Goal: Task Accomplishment & Management: Complete application form

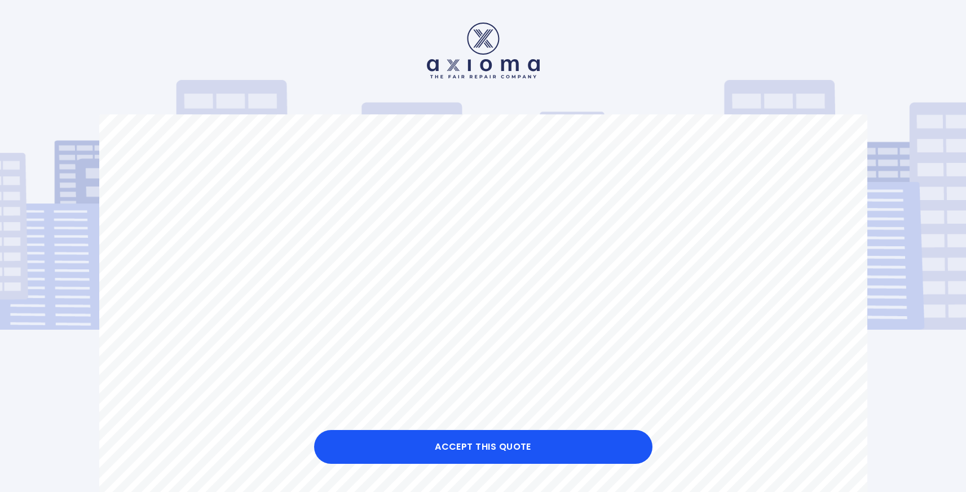
click at [484, 448] on button "Accept this Quote" at bounding box center [483, 447] width 338 height 34
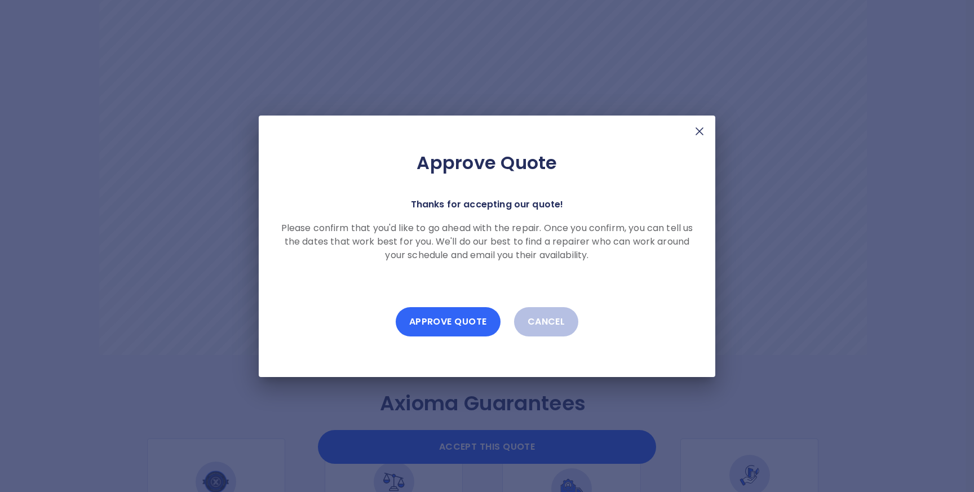
click at [455, 323] on button "Approve Quote" at bounding box center [448, 321] width 105 height 29
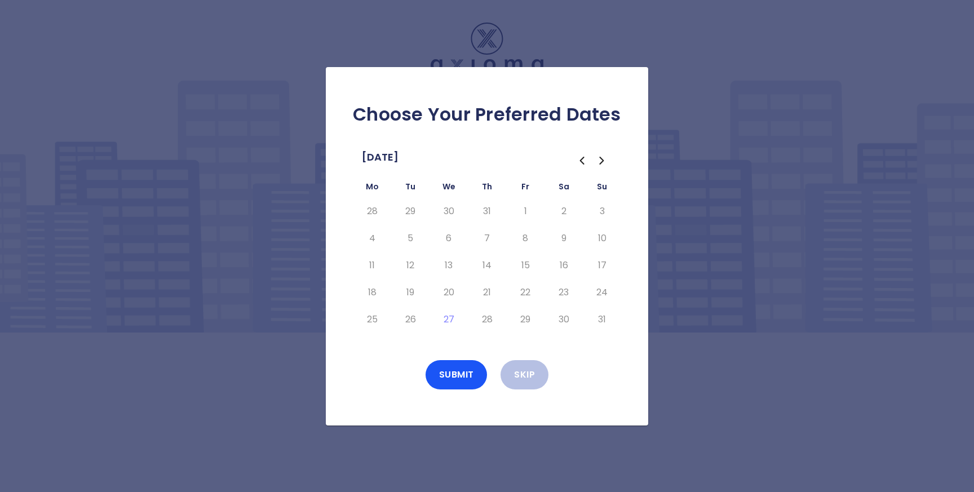
click at [605, 158] on icon "Go to the Next Month" at bounding box center [602, 161] width 14 height 14
click at [517, 211] on button "5" at bounding box center [525, 211] width 20 height 18
click at [369, 237] on button "8" at bounding box center [372, 238] width 20 height 18
click at [449, 239] on button "10" at bounding box center [449, 238] width 20 height 18
drag, startPoint x: 482, startPoint y: 240, endPoint x: 528, endPoint y: 242, distance: 46.3
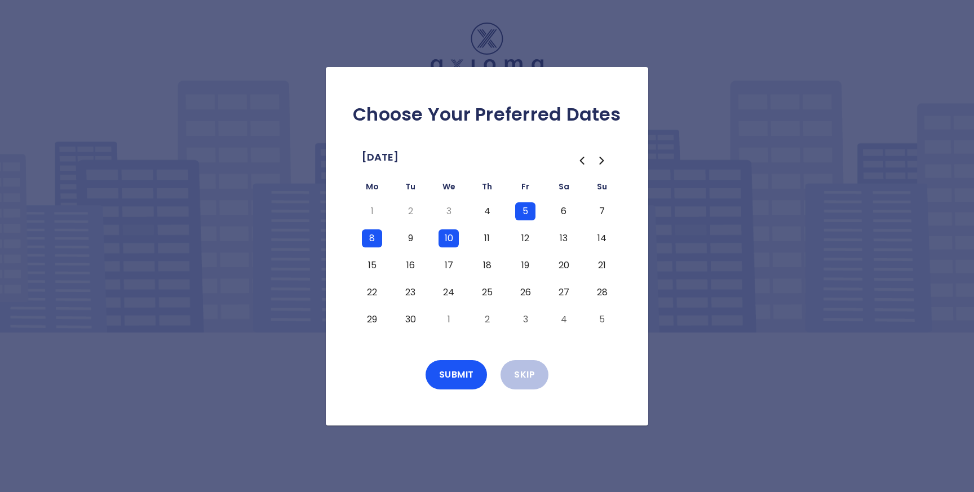
click at [482, 240] on button "11" at bounding box center [487, 238] width 20 height 18
click at [537, 242] on td "12" at bounding box center [525, 238] width 38 height 27
click at [525, 241] on button "12" at bounding box center [525, 238] width 20 height 18
click at [477, 239] on button "11" at bounding box center [487, 238] width 20 height 18
click at [404, 238] on button "9" at bounding box center [410, 238] width 20 height 18
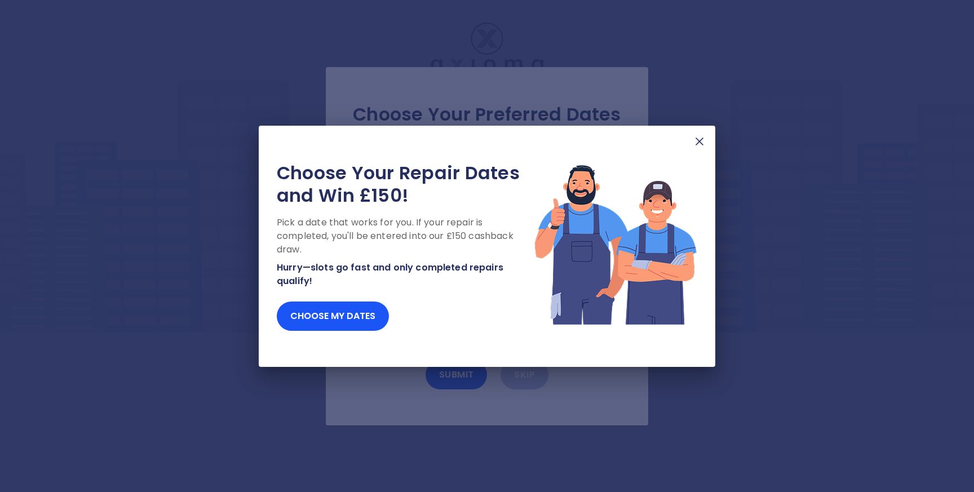
click at [700, 142] on img at bounding box center [700, 142] width 14 height 14
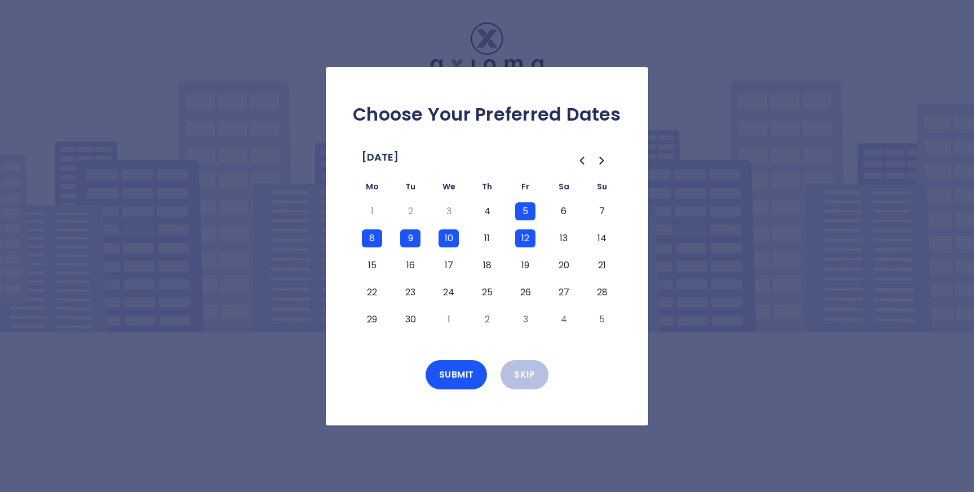
click at [489, 242] on button "11" at bounding box center [487, 238] width 20 height 18
click at [401, 237] on button "9" at bounding box center [410, 238] width 20 height 18
click at [567, 236] on button "13" at bounding box center [564, 238] width 20 height 18
click at [603, 237] on button "14" at bounding box center [602, 238] width 20 height 18
click at [471, 372] on button "Submit" at bounding box center [457, 374] width 62 height 29
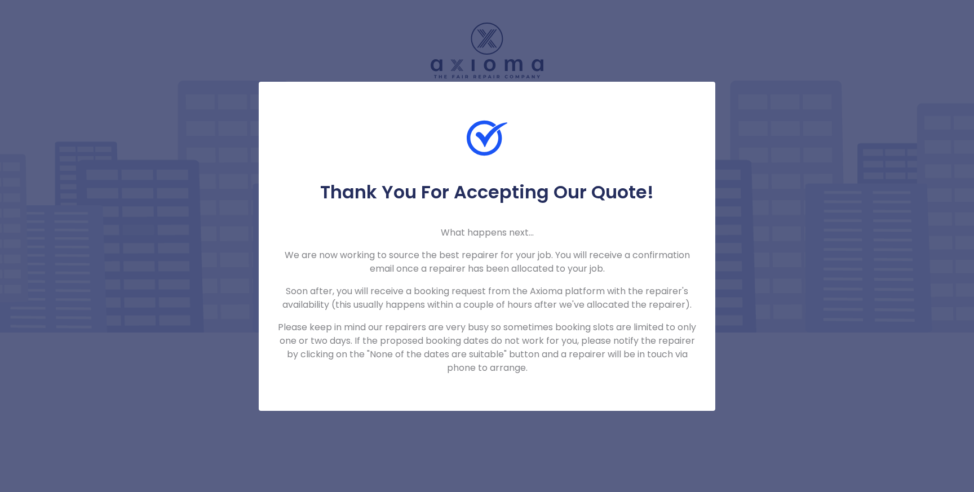
click at [804, 290] on div "Thank You For Accepting Our Quote! What happens next... We are now working to s…" at bounding box center [487, 246] width 974 height 492
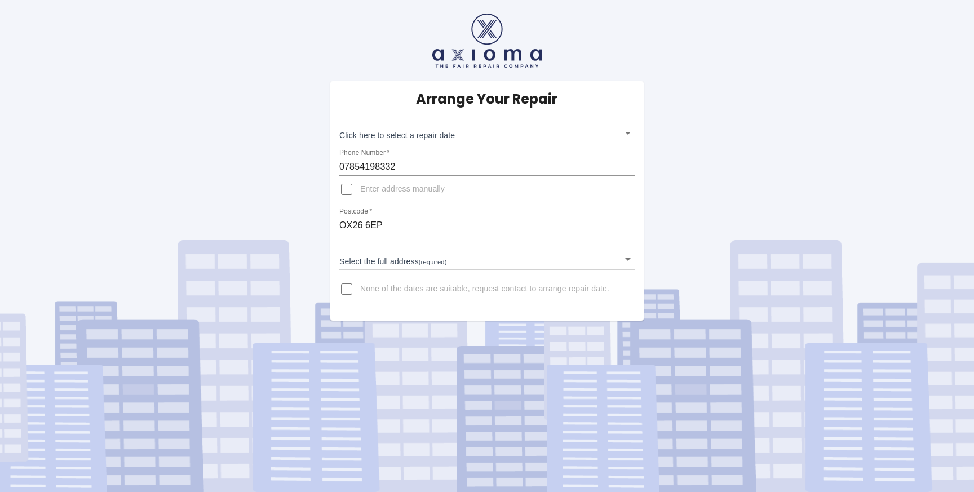
click at [376, 188] on span "Enter address manually" at bounding box center [402, 189] width 85 height 11
click at [360, 188] on input "Enter address manually" at bounding box center [346, 189] width 27 height 27
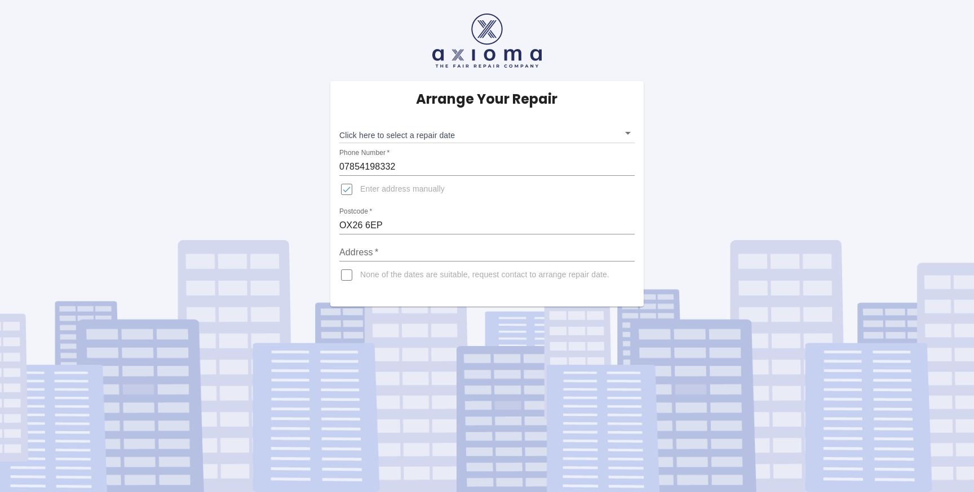
click at [386, 191] on span "Enter address manually" at bounding box center [402, 189] width 85 height 11
click at [360, 191] on input "Enter address manually" at bounding box center [346, 189] width 27 height 27
checkbox input "false"
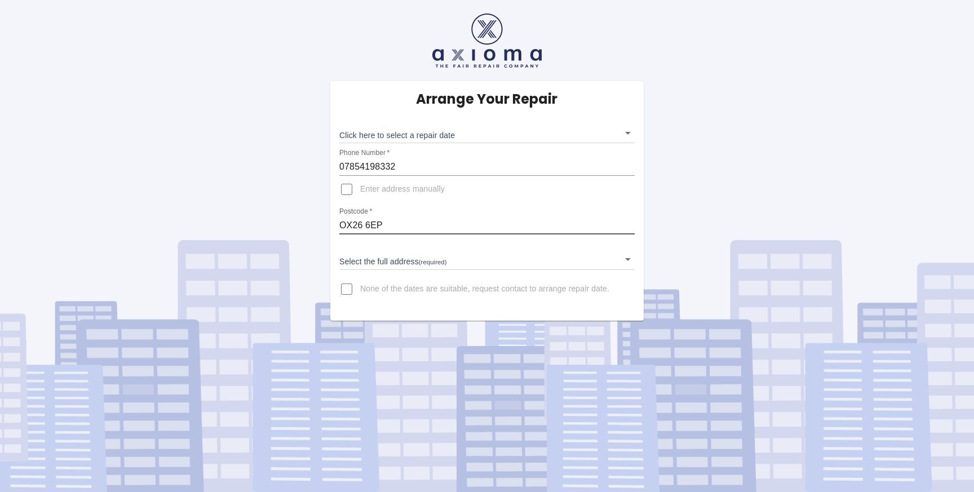
click at [399, 222] on input "OX26 6EP" at bounding box center [486, 226] width 295 height 18
click at [377, 262] on body "Arrange Your Repair Click here to select a repair date ​ Phone Number   * 07854…" at bounding box center [487, 246] width 974 height 492
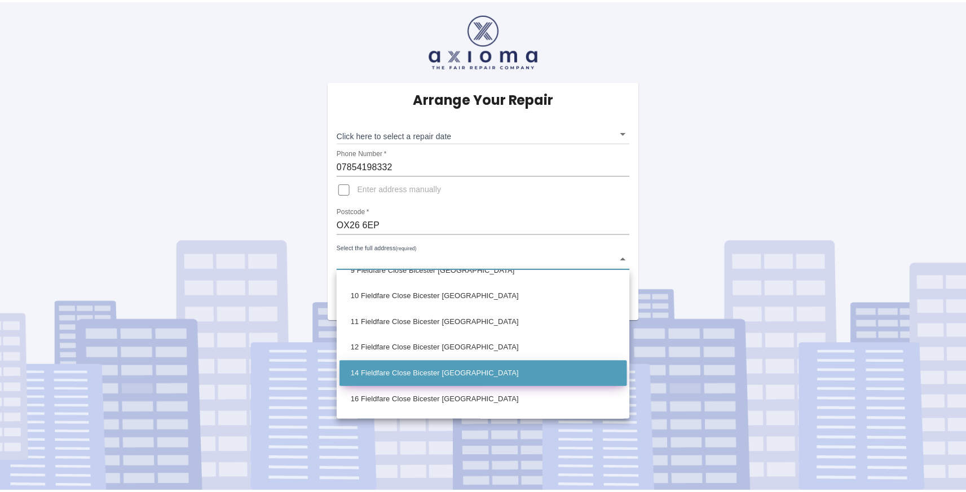
scroll to position [223, 0]
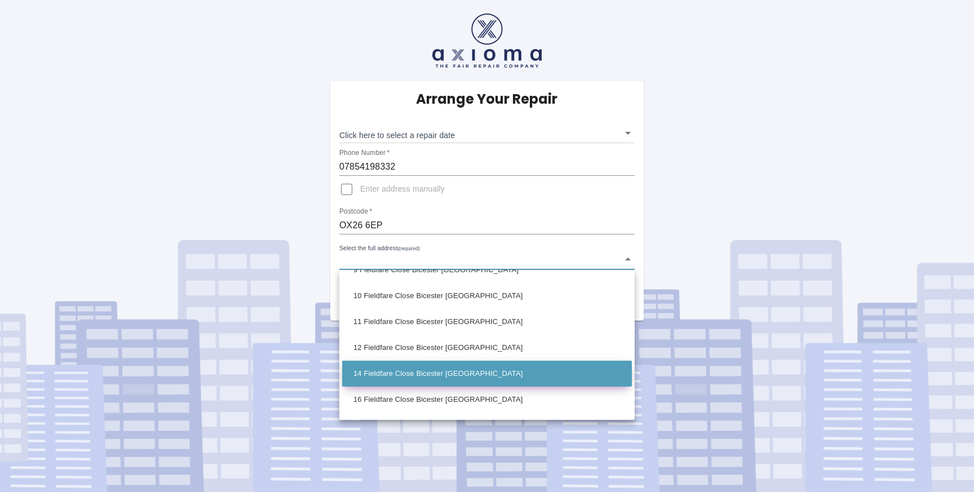
click at [398, 374] on li "14 Fieldfare Close Bicester Oxfordshire" at bounding box center [487, 374] width 290 height 26
type input "14 Fieldfare Close Bicester Oxfordshire"
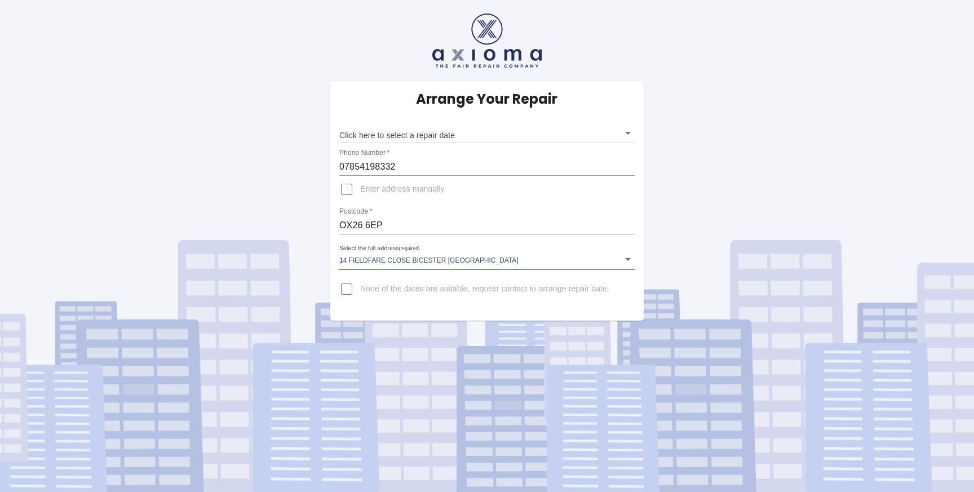
click at [719, 214] on div "Arrange Your Repair Click here to select a repair date ​ Phone Number   * 07854…" at bounding box center [487, 160] width 991 height 321
click at [483, 139] on body "Arrange Your Repair Click here to select a repair date ​ Phone Number   * 07854…" at bounding box center [487, 246] width 974 height 492
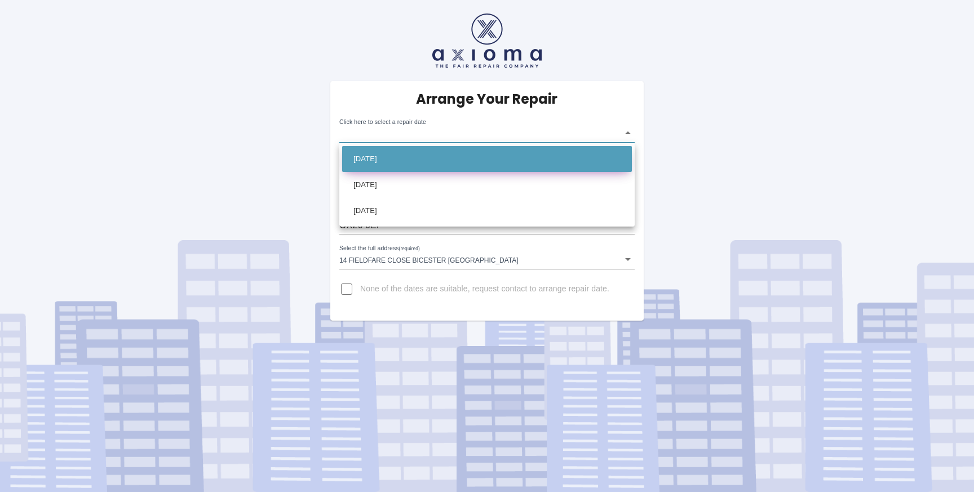
click at [417, 161] on li "Fri Sep 12 2025" at bounding box center [487, 159] width 290 height 26
type input "2025-09-12T00:00:00.000Z"
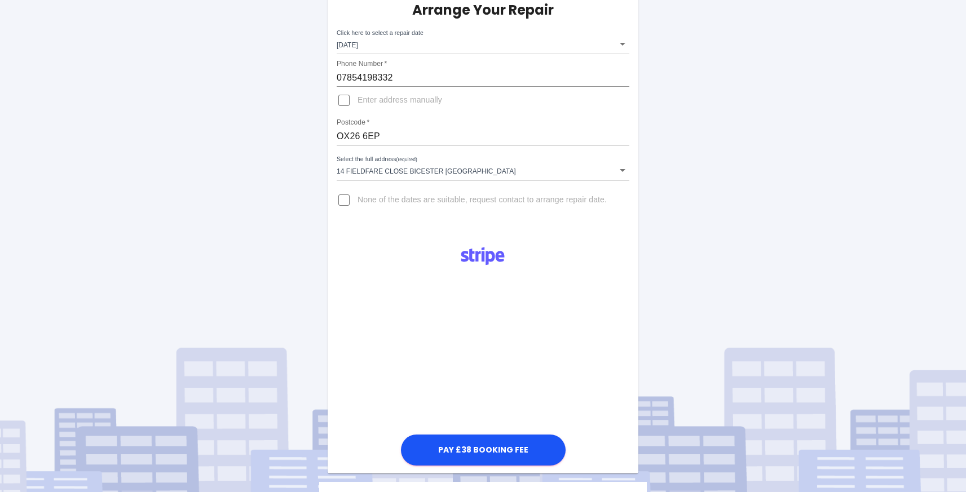
scroll to position [0, 0]
